Goal: Task Accomplishment & Management: Manage account settings

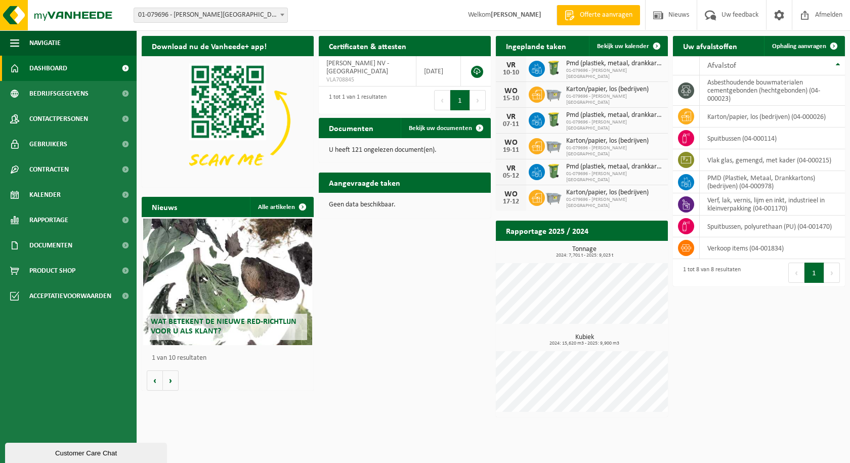
click at [579, 93] on span "Karton/papier, los (bedrijven)" at bounding box center [614, 89] width 97 height 8
click at [536, 96] on icon at bounding box center [537, 95] width 10 height 10
click at [543, 94] on span at bounding box center [536, 94] width 16 height 16
click at [552, 93] on img at bounding box center [553, 93] width 17 height 17
click at [506, 93] on div "WO" at bounding box center [511, 91] width 20 height 8
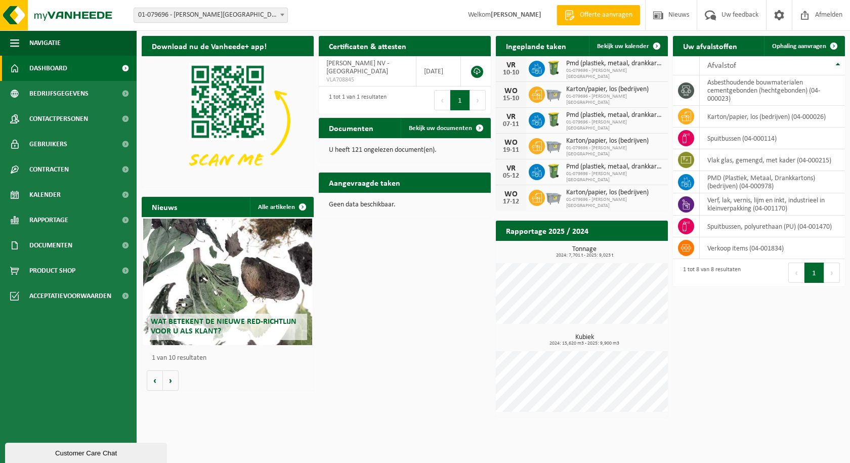
click at [633, 97] on span "01-079696 - [PERSON_NAME][GEOGRAPHIC_DATA]" at bounding box center [614, 100] width 97 height 12
click at [632, 96] on span "01-079696 - [PERSON_NAME][GEOGRAPHIC_DATA]" at bounding box center [614, 100] width 97 height 12
click at [655, 45] on span at bounding box center [656, 46] width 20 height 20
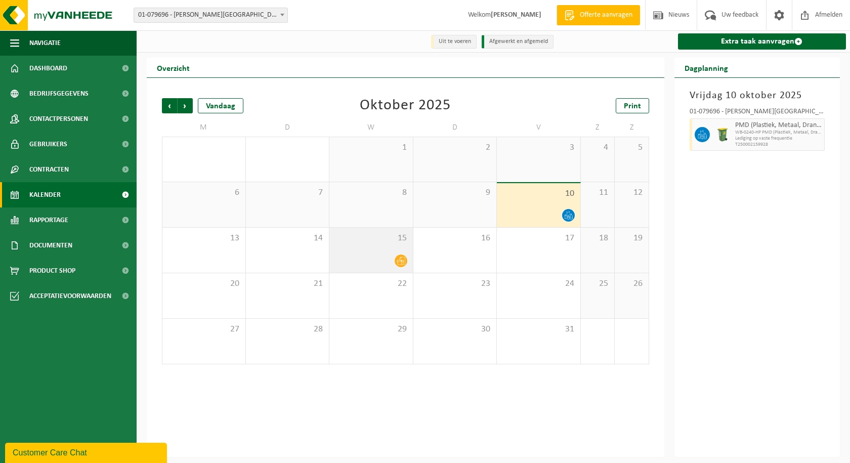
click at [404, 261] on icon at bounding box center [400, 260] width 9 height 9
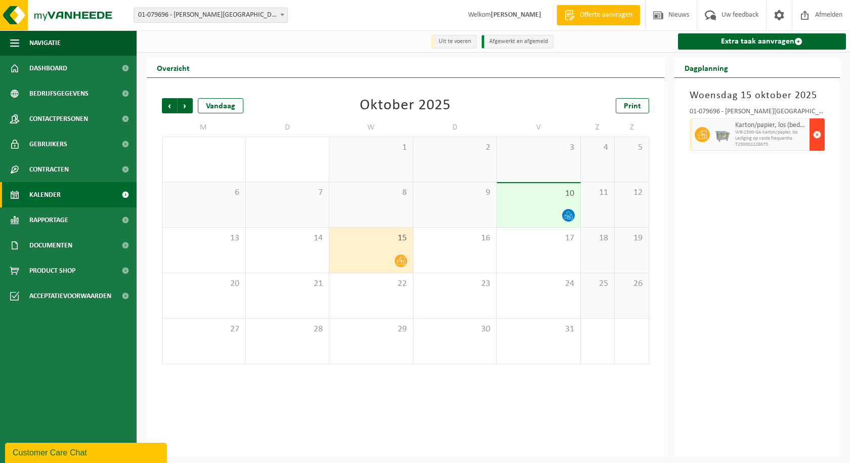
click at [816, 134] on span "button" at bounding box center [817, 134] width 8 height 20
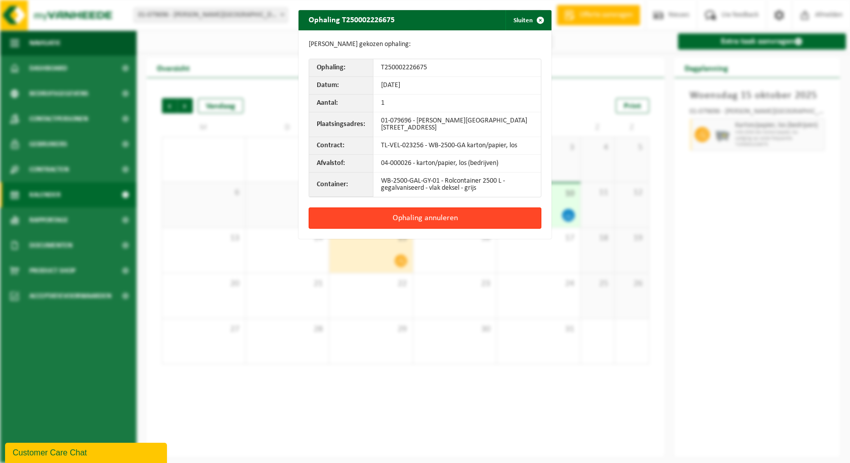
click at [427, 216] on button "Ophaling annuleren" at bounding box center [424, 217] width 233 height 21
